Goal: Transaction & Acquisition: Purchase product/service

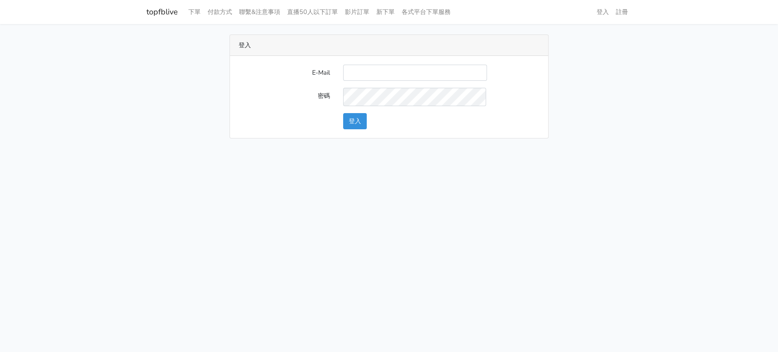
type input "a0930115212@gmail.com"
click at [339, 138] on div "E-Mail a0930115212@gmail.com 密碼 登入" at bounding box center [389, 97] width 318 height 82
click at [356, 129] on button "登入" at bounding box center [355, 121] width 24 height 16
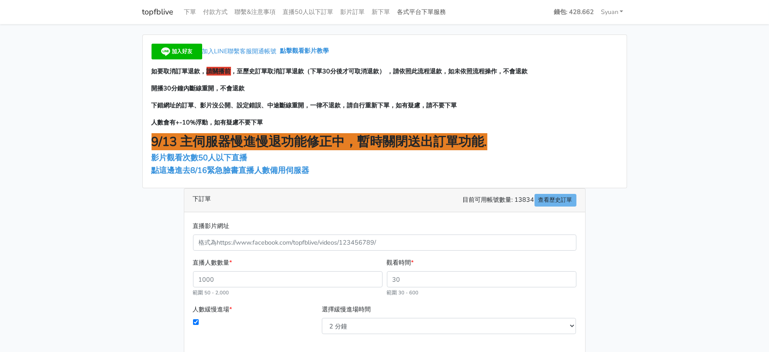
click at [450, 14] on link "各式平台下單服務" at bounding box center [422, 11] width 56 height 17
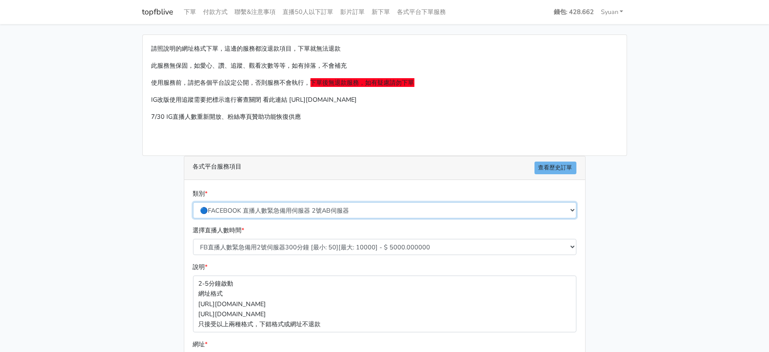
drag, startPoint x: 305, startPoint y: 234, endPoint x: 307, endPoint y: 227, distance: 7.2
click at [305, 218] on select "🔵FACEBOOK 直播人數緊急備用伺服器 2號AB伺服器 🔵FACEBOOK 網軍專用貼文留言 安全保密 🔵FACEBOOK 直播人數緊急備用伺服器 J1 …" at bounding box center [385, 210] width 384 height 16
select select "🔵2/12新增FACEBOOK 直播人數緊急備用伺服器 SC伺服器"
click at [194, 218] on select "🔵FACEBOOK 直播人數緊急備用伺服器 2號AB伺服器 🔵FACEBOOK 網軍專用貼文留言 安全保密 🔵FACEBOOK 直播人數緊急備用伺服器 J1 …" at bounding box center [385, 210] width 384 height 16
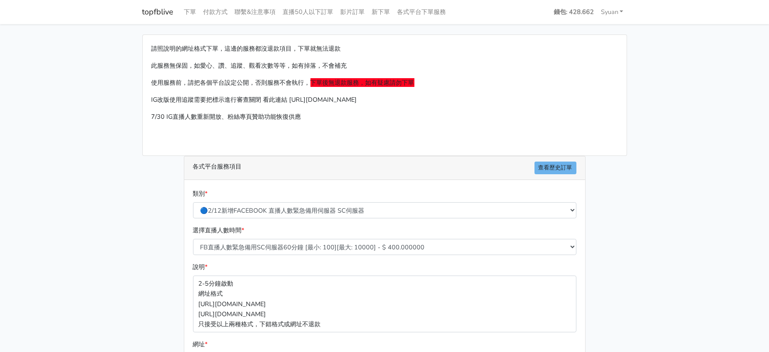
click at [147, 250] on div "請照說明的網址格式下單，這邊的服務都沒退款項目，下單就無法退款 此服務無保固，如愛心、讚、追蹤、觀看次數等等，如有掉落，不會補充 使用服務前，請把各個平台設定…" at bounding box center [385, 260] width 498 height 450
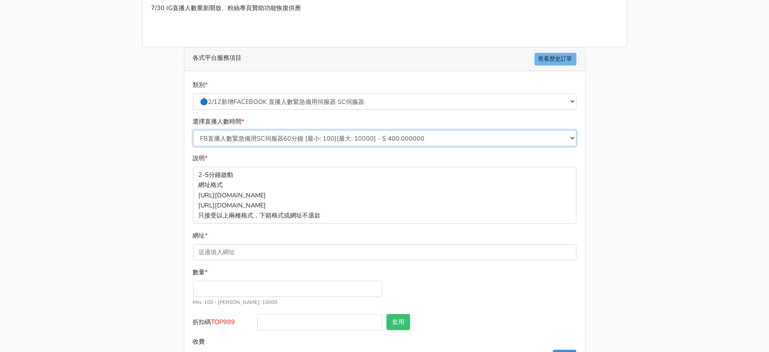
click at [332, 146] on select "FB直播人數緊急備用SC伺服器60分鐘 [最小: 100][最大: 10000] - $ 400.000000 FB直播人數緊急備用SC伺服器120分鐘 [最…" at bounding box center [385, 138] width 384 height 16
select select "636"
click at [194, 146] on select "FB直播人數緊急備用SC伺服器60分鐘 [最小: 100][最大: 10000] - $ 400.000000 FB直播人數緊急備用SC伺服器120分鐘 [最…" at bounding box center [385, 138] width 384 height 16
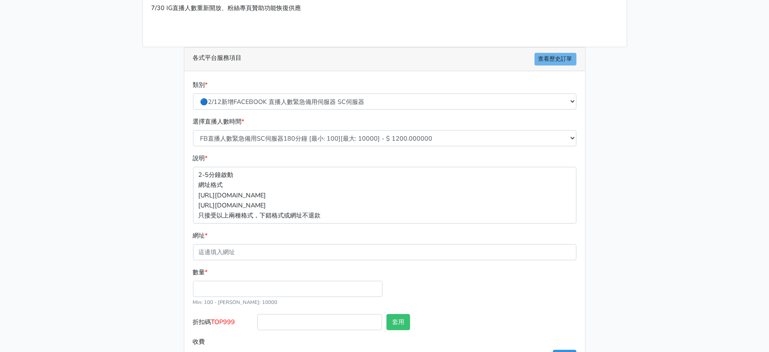
click at [136, 240] on div "請照說明的網址格式下單，這邊的服務都沒退款項目，下單就無法退款 此服務無保固，如愛心、讚、追蹤、觀看次數等等，如有掉落，不會補充 使用服務前，請把各個平台設定…" at bounding box center [385, 151] width 498 height 450
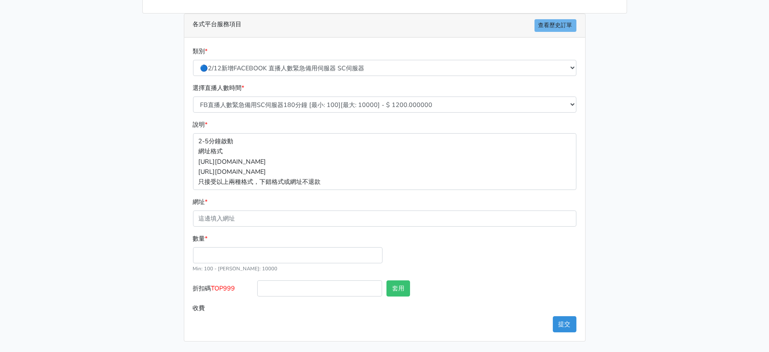
scroll to position [202, 0]
click at [235, 247] on input "數量 *" at bounding box center [288, 255] width 190 height 16
type input "300"
type input "360.000"
click at [221, 284] on span "TOP999" at bounding box center [223, 288] width 24 height 9
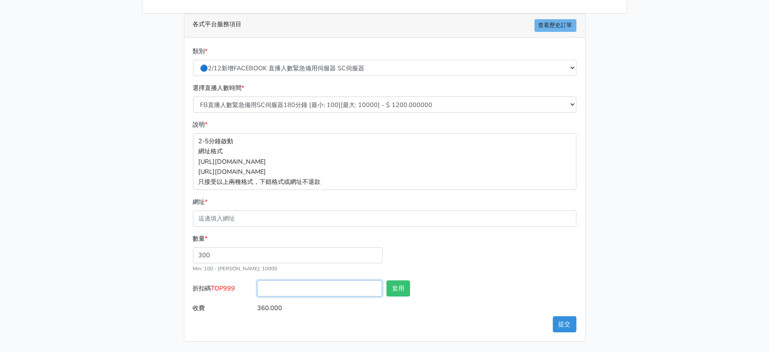
click at [257, 284] on input "折扣碼 TOP999" at bounding box center [319, 288] width 125 height 16
click at [221, 284] on span "TOP999" at bounding box center [223, 288] width 24 height 9
click at [257, 284] on input "折扣碼 TOP999" at bounding box center [319, 288] width 125 height 16
copy span "TOP999"
click at [290, 280] on input "折扣碼 TOP999" at bounding box center [319, 288] width 125 height 16
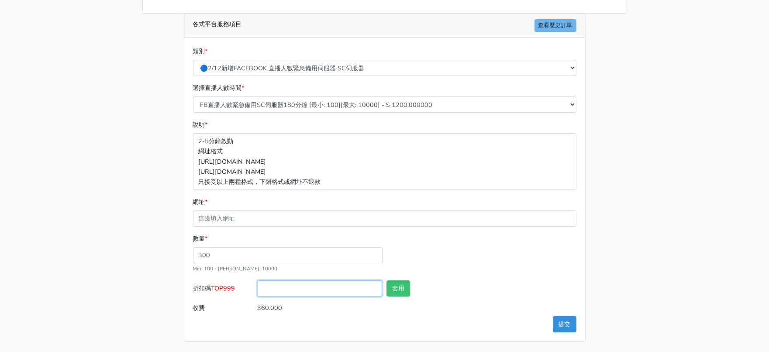
paste input "TOP999"
type input "TOP999"
click at [397, 280] on button "套用" at bounding box center [399, 288] width 24 height 16
type input "套用失敗"
click at [58, 282] on main "請照說明的網址格式下單，這邊的服務都沒退款項目，下單就無法退款 此服務無保固，如愛心、讚、追蹤、觀看次數等等，如有掉落，不會補充 使用服務前，請把各個平台設定…" at bounding box center [384, 117] width 769 height 470
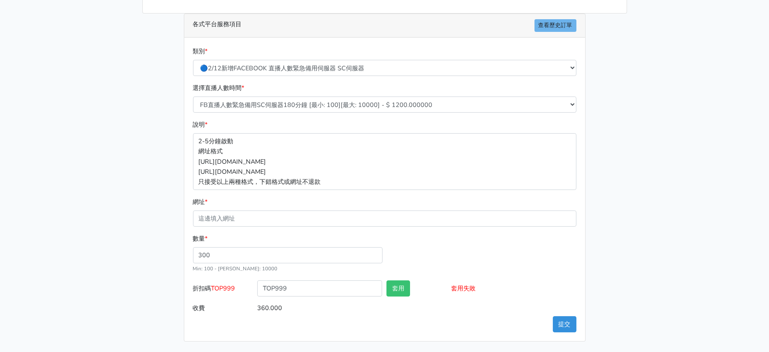
drag, startPoint x: 302, startPoint y: 190, endPoint x: 293, endPoint y: 198, distance: 12.4
click at [302, 197] on div "網址 *" at bounding box center [385, 212] width 384 height 30
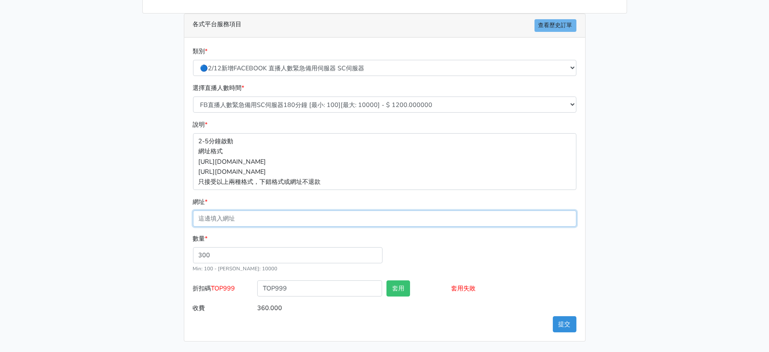
click at [286, 211] on input "網址 *" at bounding box center [385, 219] width 384 height 16
paste input "[URL][DOMAIN_NAME]"
type input "[URL][DOMAIN_NAME]"
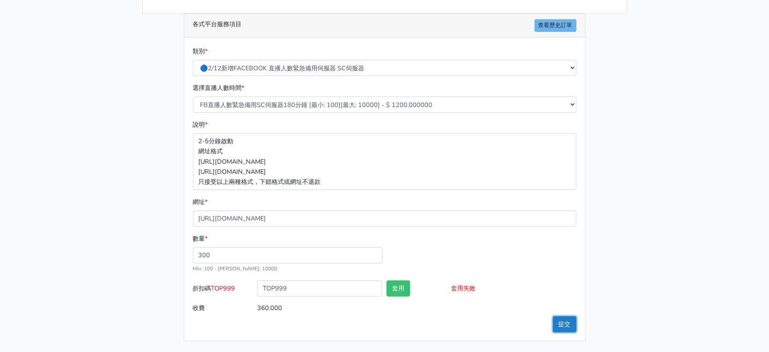
click at [564, 321] on button "提交" at bounding box center [565, 324] width 24 height 16
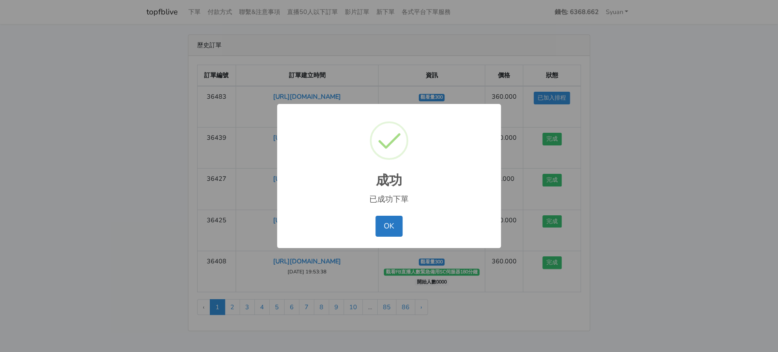
click at [384, 233] on button "OK" at bounding box center [388, 226] width 27 height 21
